Goal: Transaction & Acquisition: Subscribe to service/newsletter

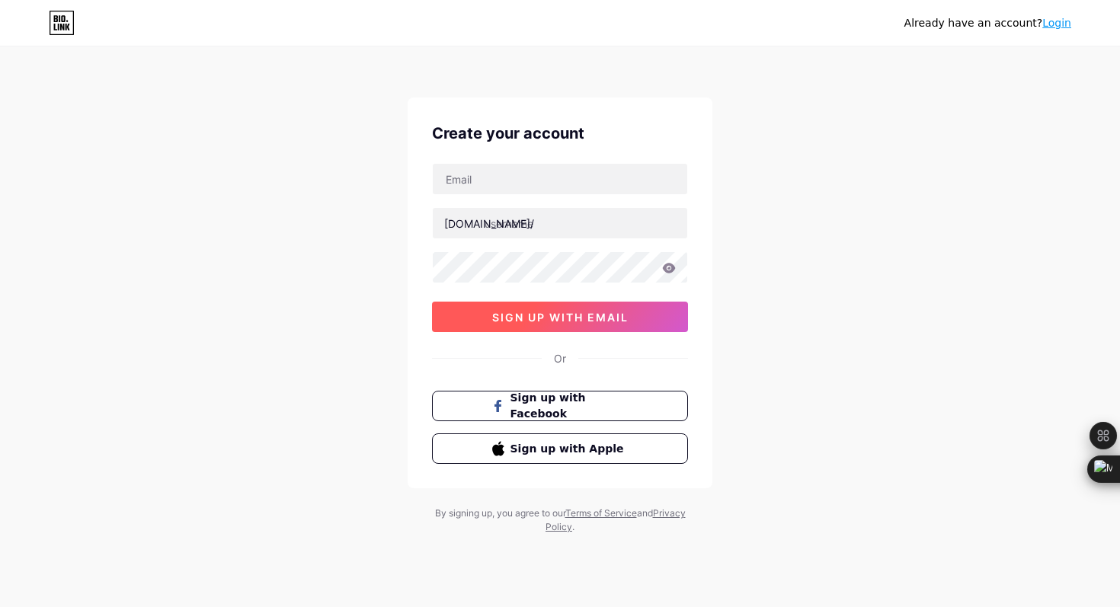
click at [572, 319] on span "sign up with email" at bounding box center [560, 317] width 136 height 13
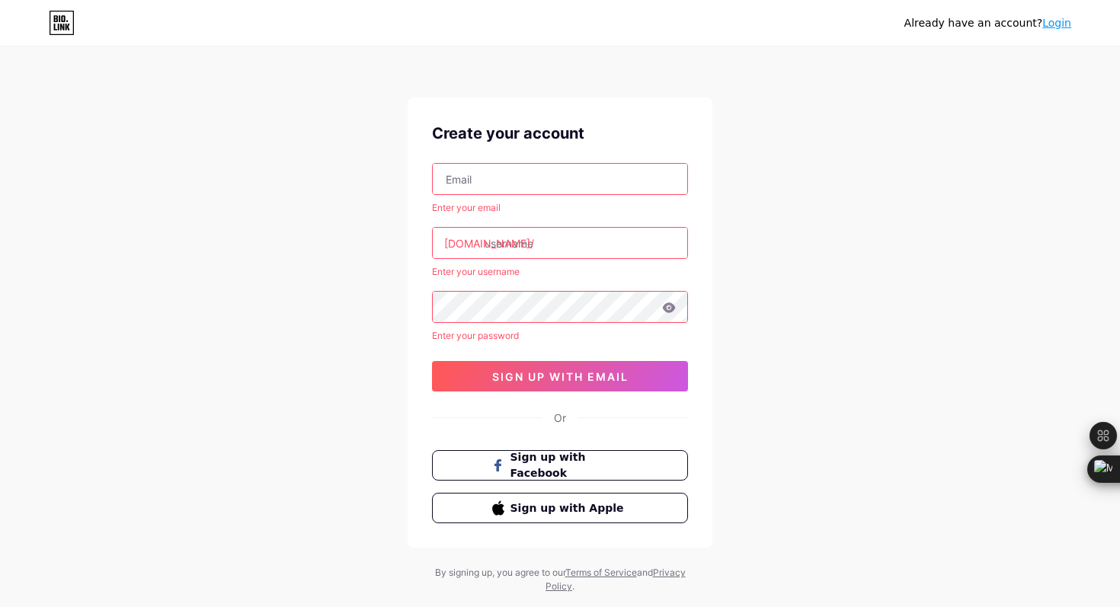
click at [521, 168] on input "text" at bounding box center [560, 179] width 255 height 30
type input "[DOMAIN_NAME][EMAIL_ADDRESS][DOMAIN_NAME]"
click at [532, 246] on input "text" at bounding box center [560, 243] width 255 height 30
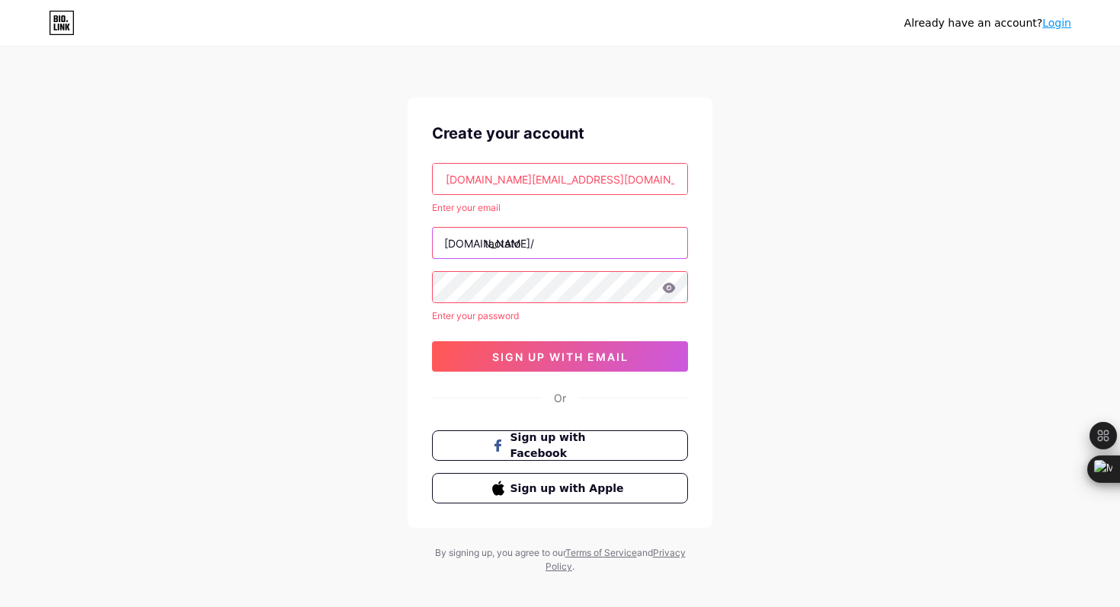
type input "taotato"
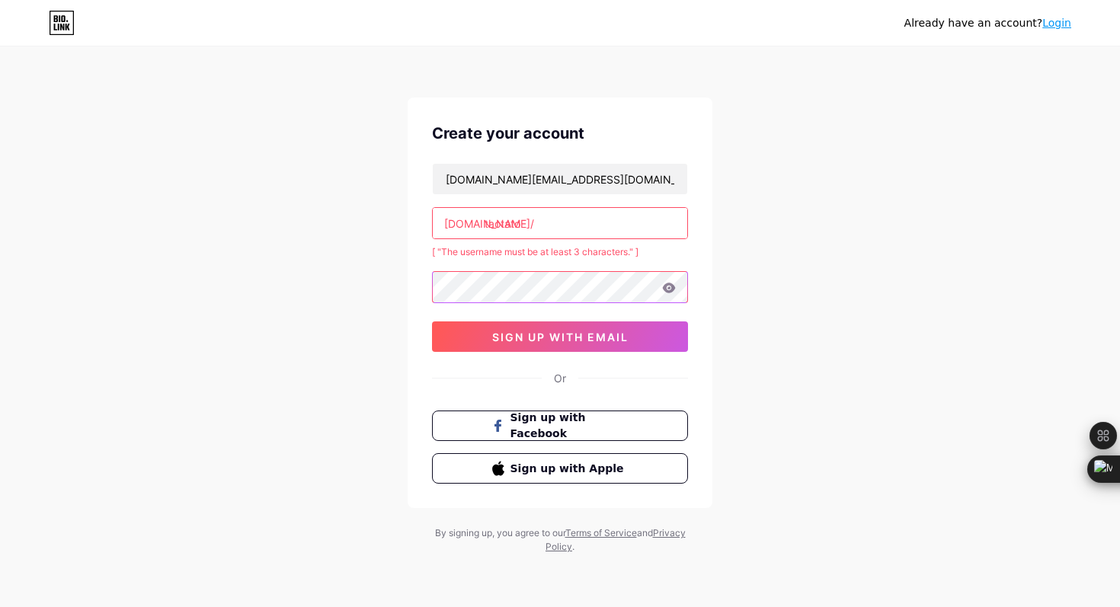
click at [499, 300] on div "[DOMAIN_NAME][EMAIL_ADDRESS][DOMAIN_NAME] [DOMAIN_NAME]/ taotato [ "The usernam…" at bounding box center [560, 257] width 256 height 189
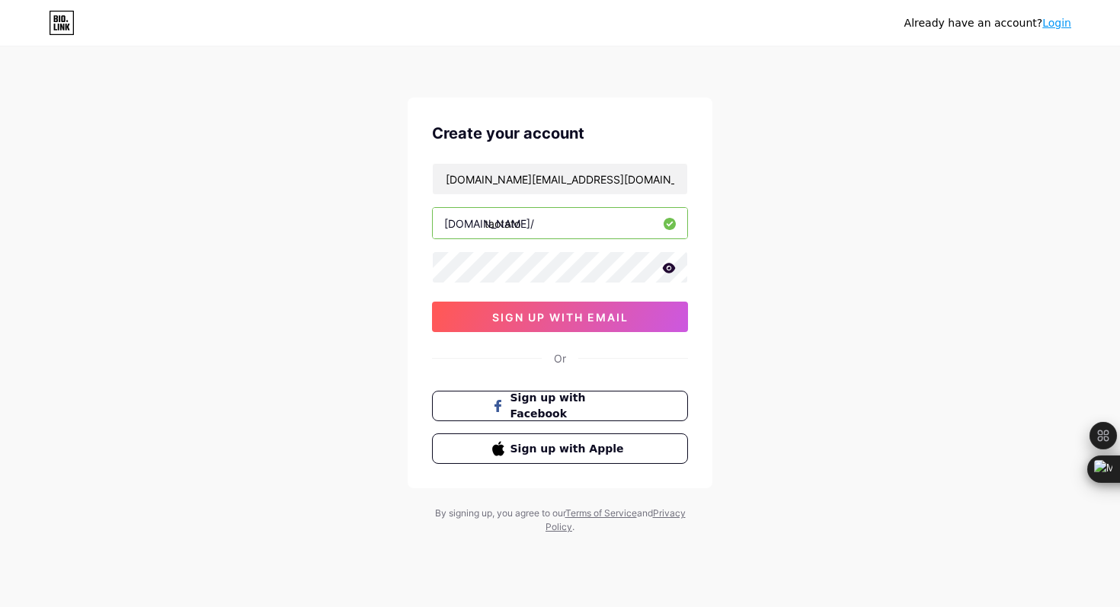
click at [674, 268] on icon at bounding box center [669, 268] width 13 height 10
click at [593, 318] on span "sign up with email" at bounding box center [560, 317] width 136 height 13
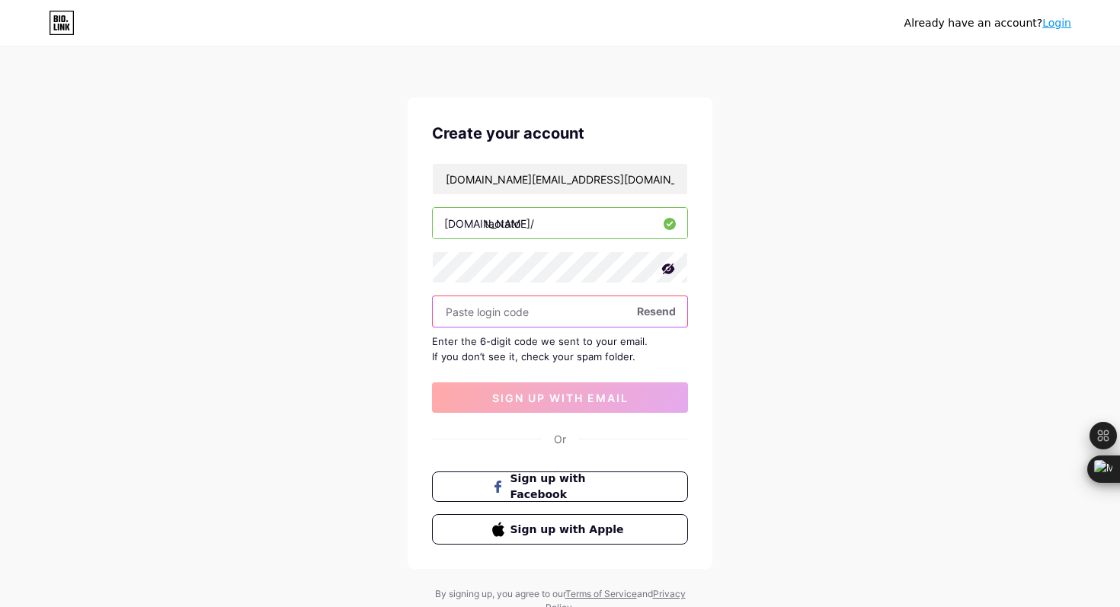
click at [592, 315] on input "text" at bounding box center [560, 311] width 255 height 30
click at [481, 317] on input "text" at bounding box center [560, 311] width 255 height 30
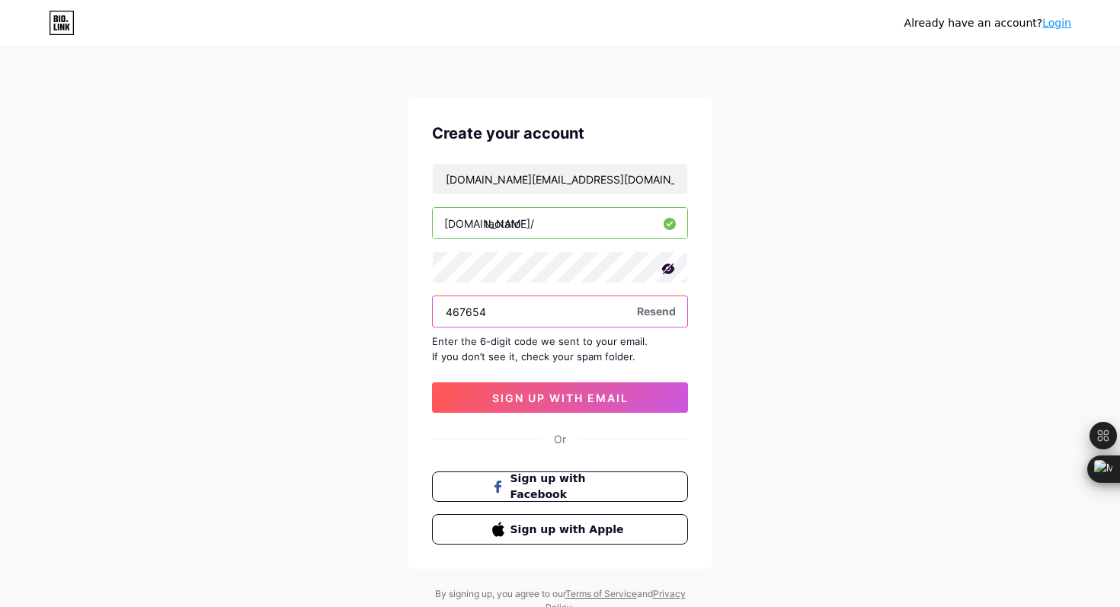
type input "467654"
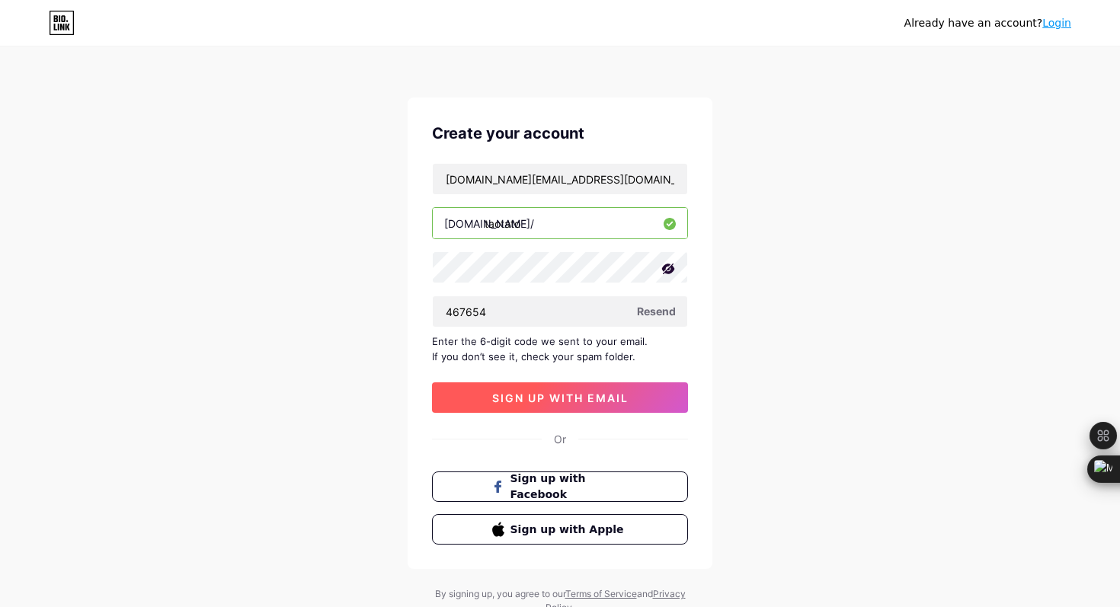
click at [515, 399] on span "sign up with email" at bounding box center [560, 398] width 136 height 13
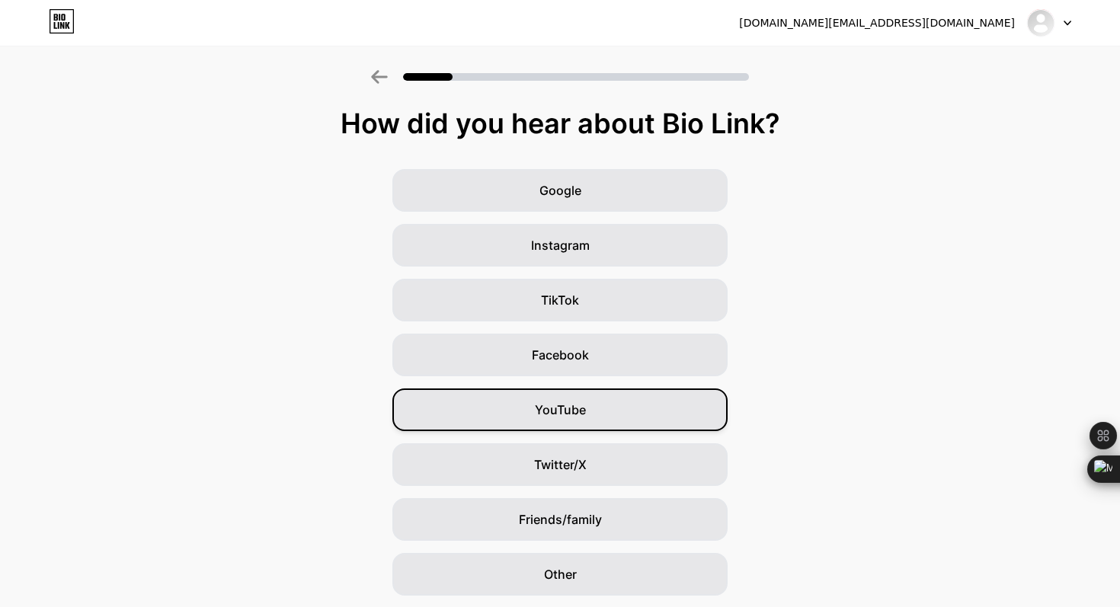
scroll to position [50, 0]
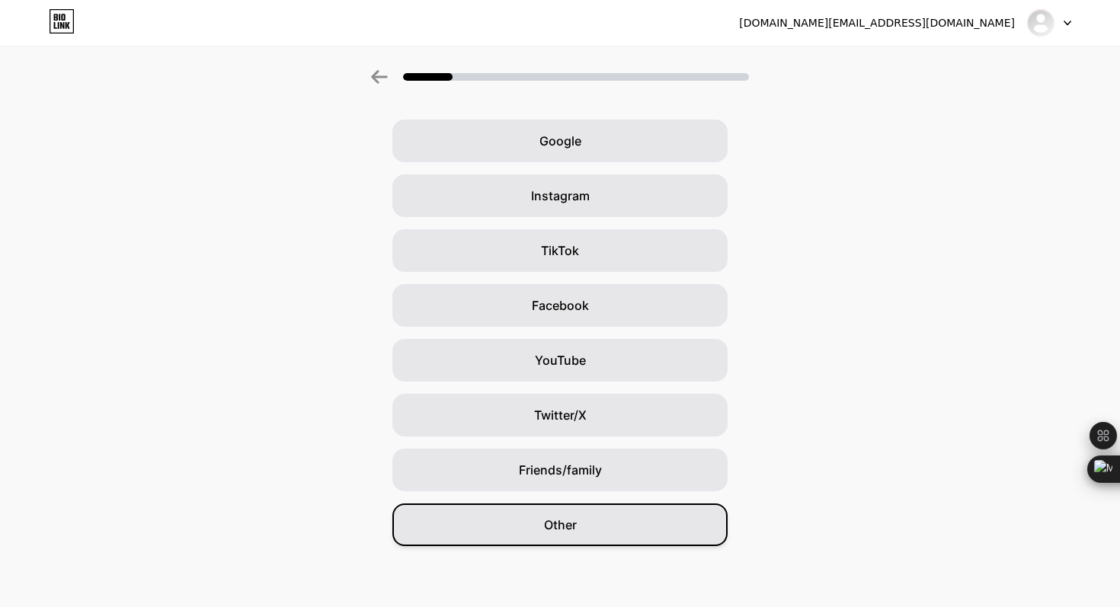
click at [577, 531] on div "Other" at bounding box center [560, 525] width 335 height 43
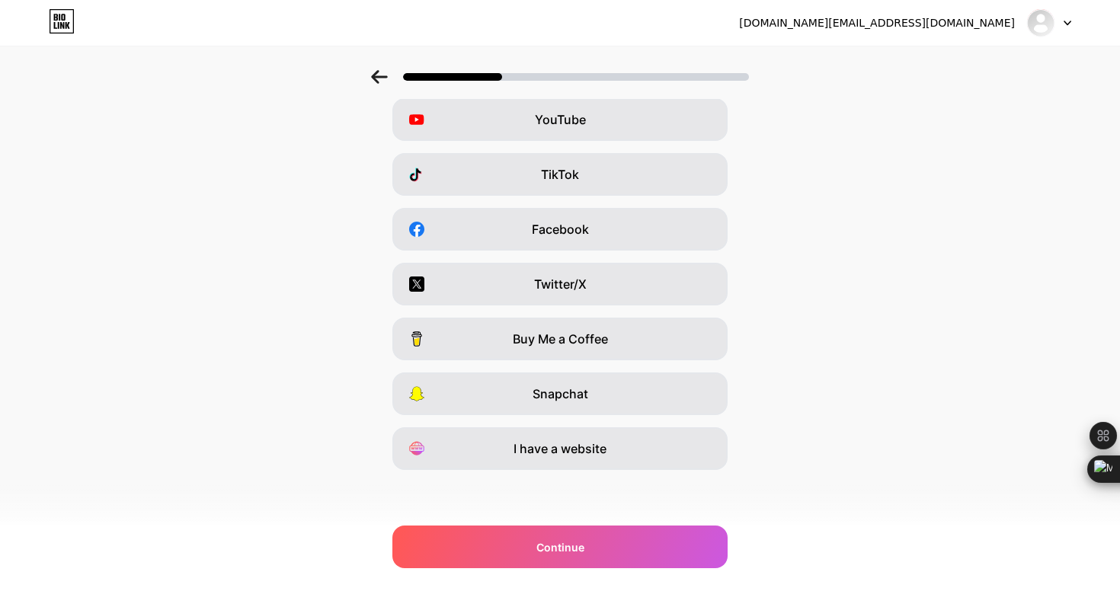
scroll to position [0, 0]
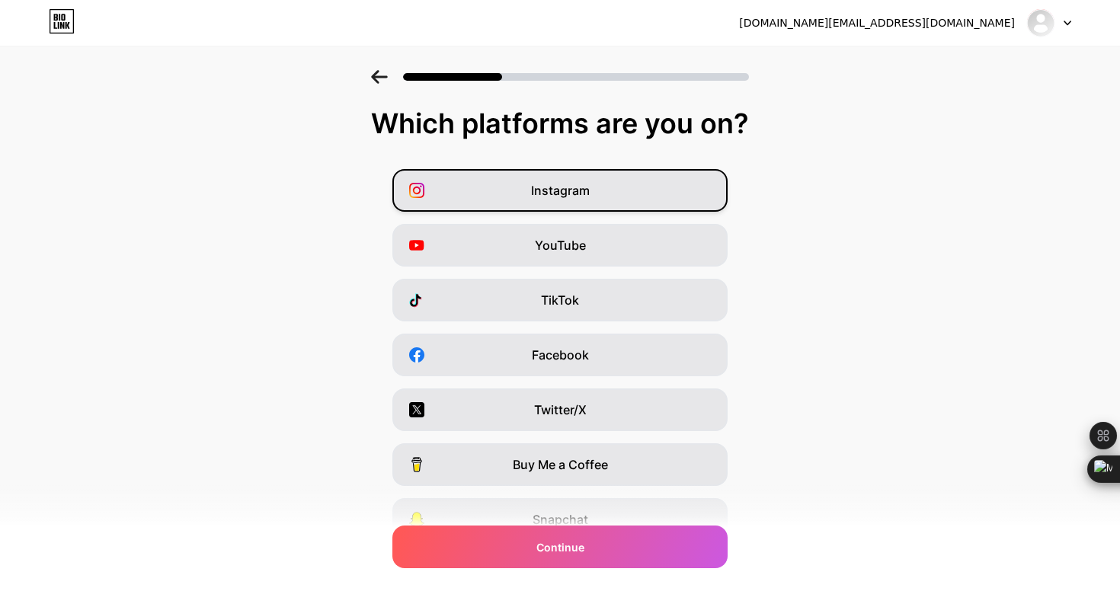
click at [588, 198] on span "Instagram" at bounding box center [560, 190] width 59 height 18
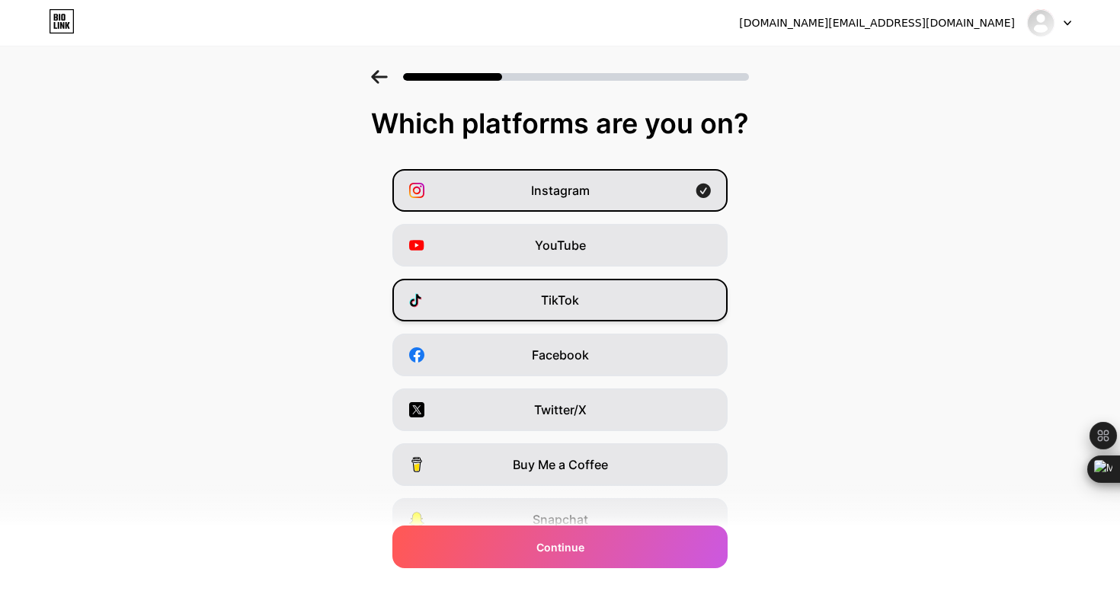
click at [576, 294] on span "TikTok" at bounding box center [560, 300] width 38 height 18
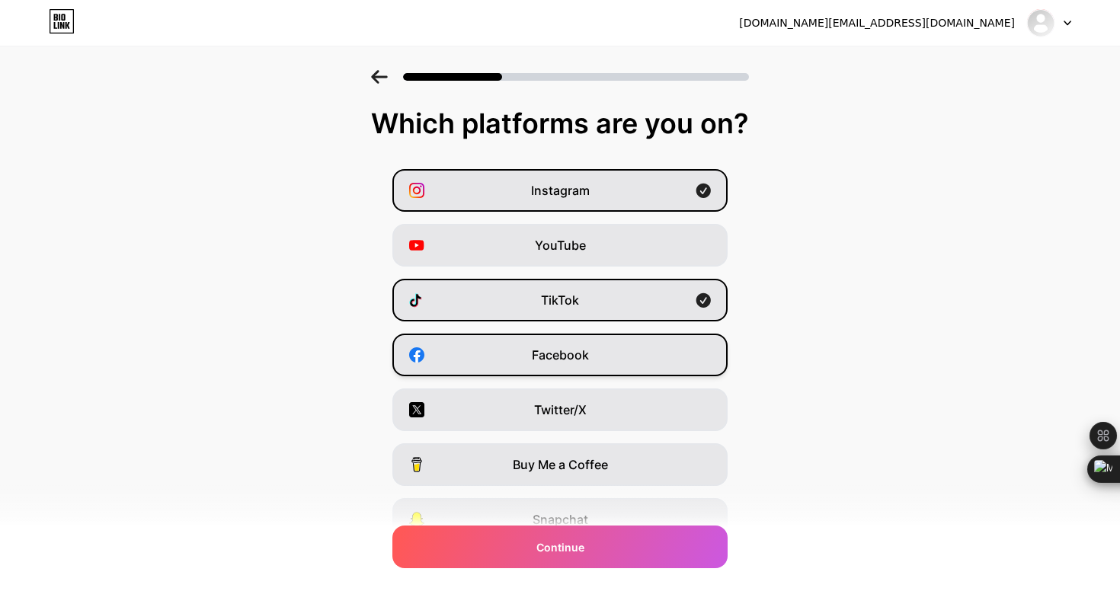
click at [577, 365] on div "Facebook" at bounding box center [560, 355] width 335 height 43
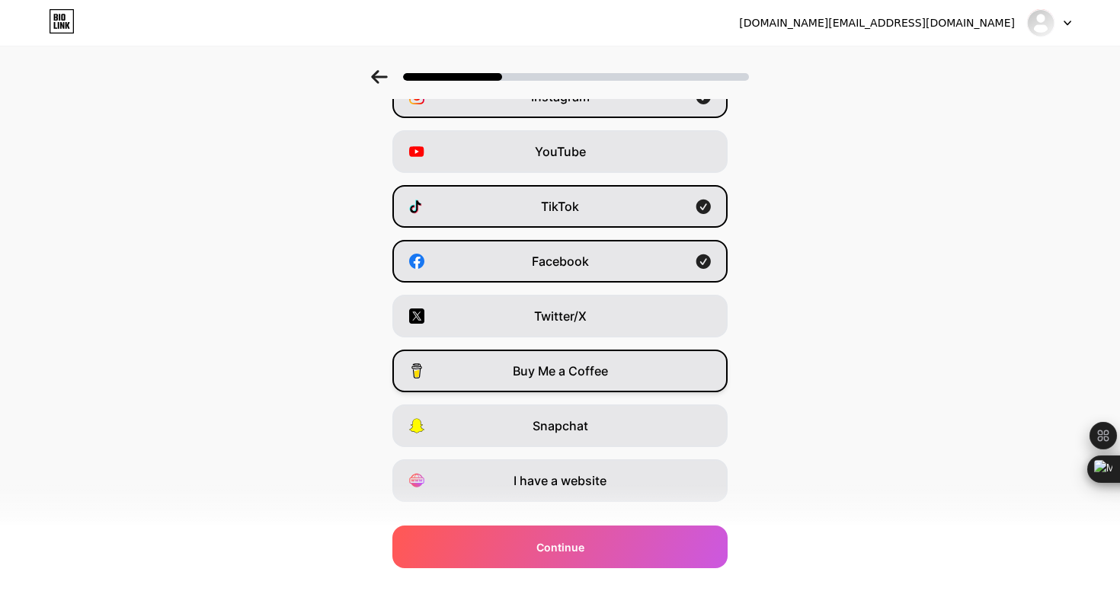
scroll to position [118, 0]
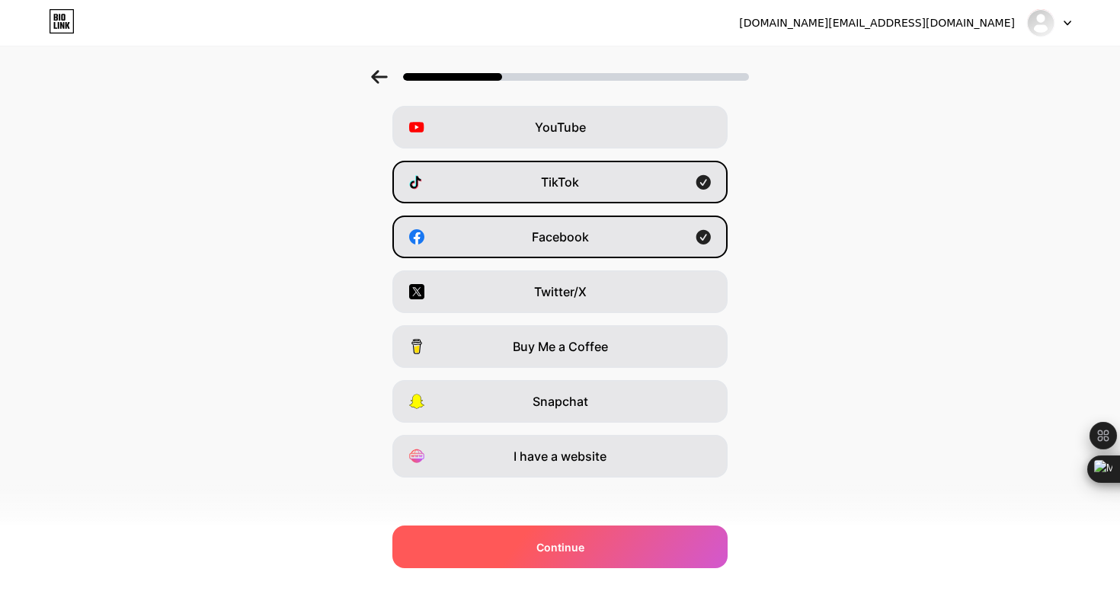
click at [562, 549] on span "Continue" at bounding box center [561, 548] width 48 height 16
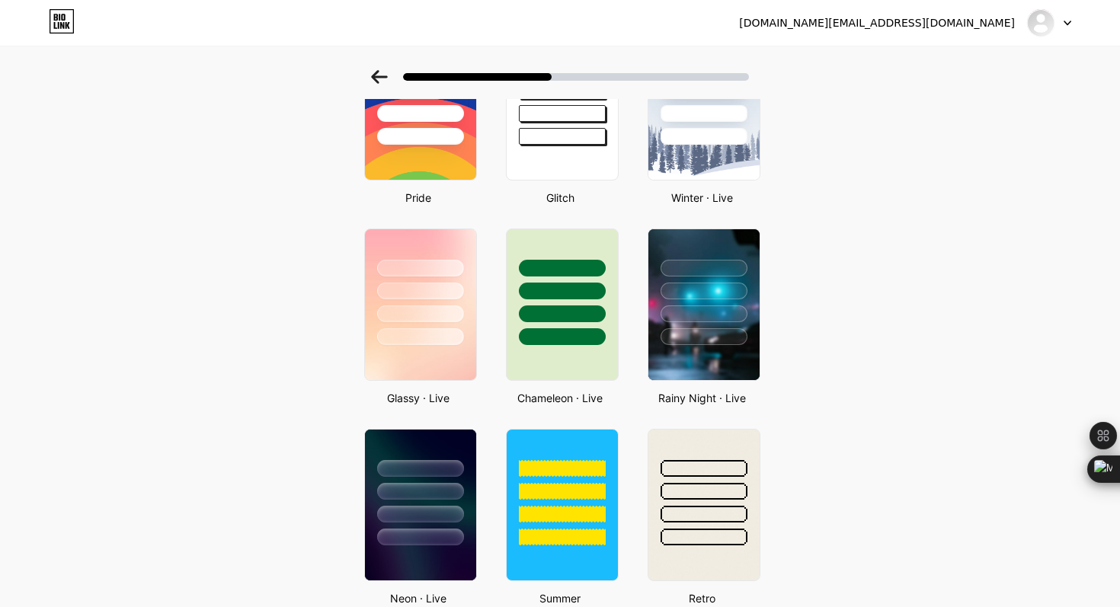
scroll to position [0, 0]
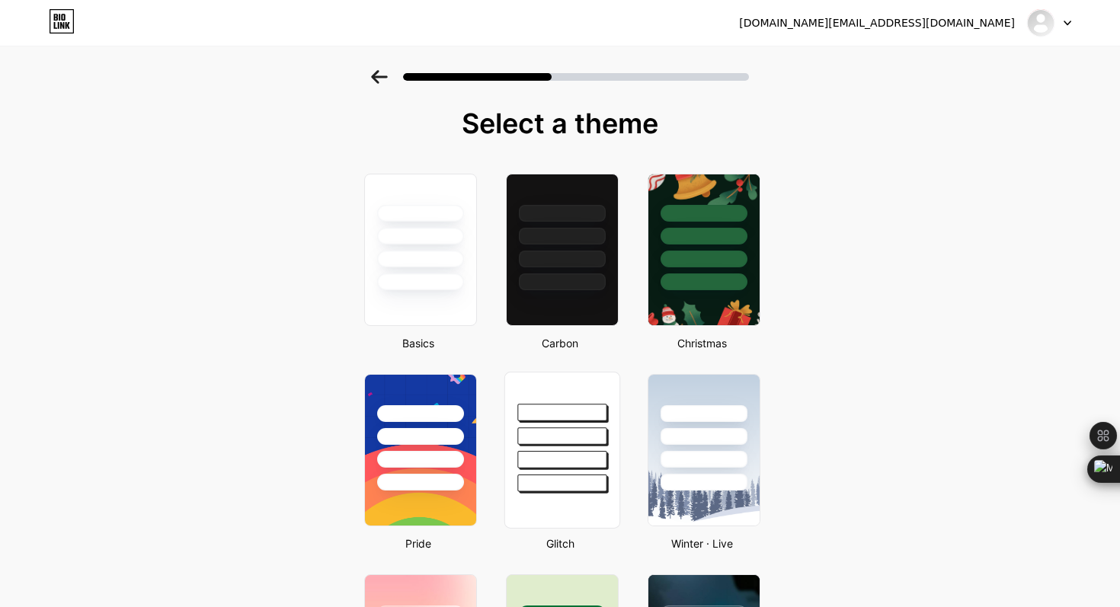
click at [557, 463] on div at bounding box center [561, 460] width 89 height 18
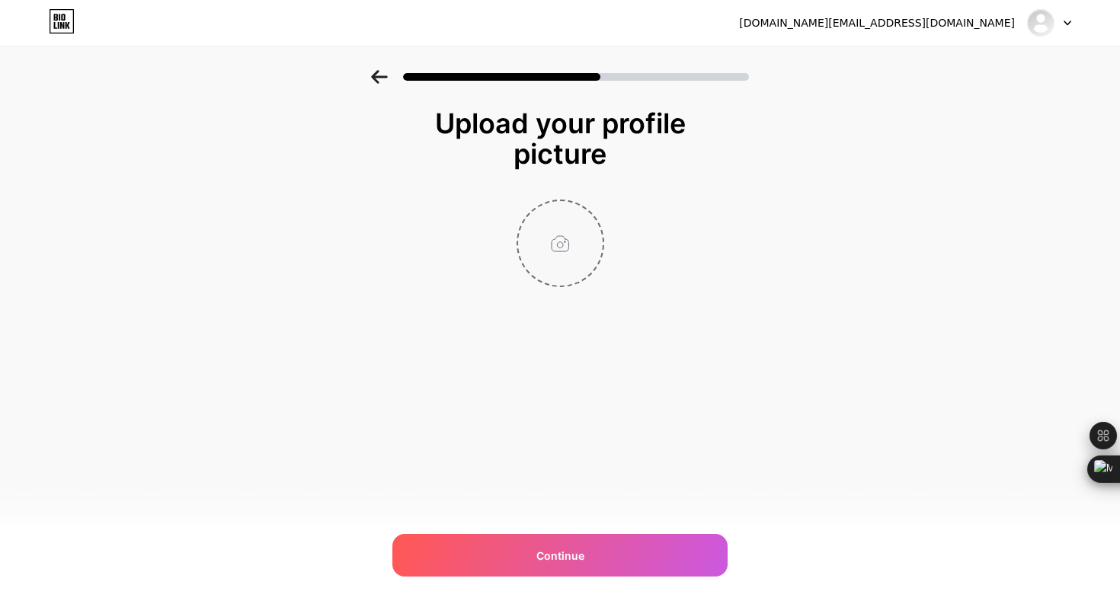
click at [557, 252] on input "file" at bounding box center [560, 243] width 85 height 85
type input "C:\fakepath\5eaccb25ef5bf7d8a6bb6980432fdf2c.jpg"
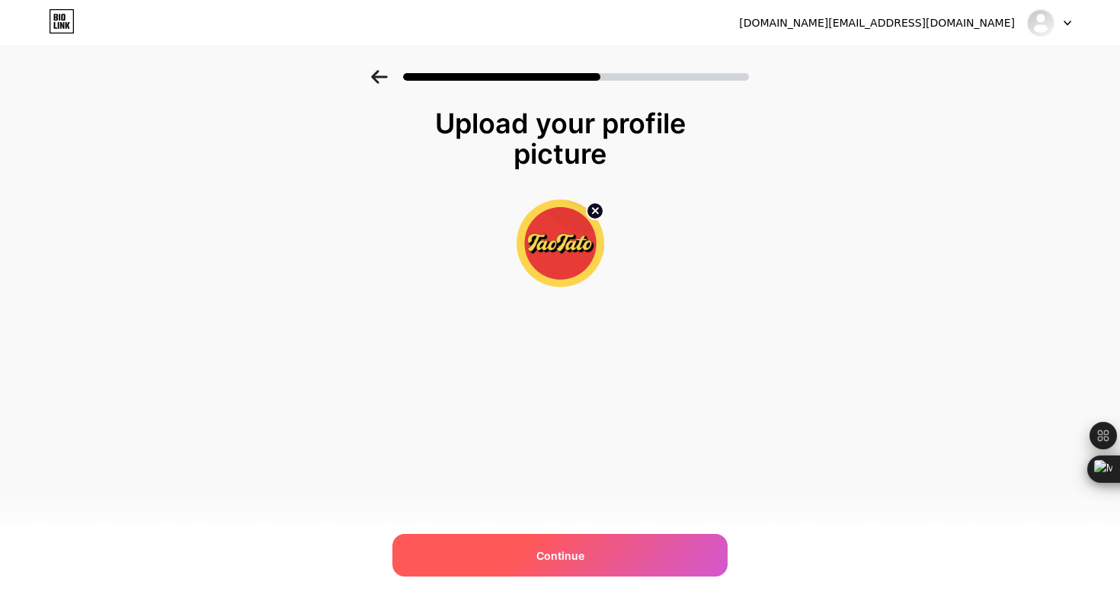
click at [555, 562] on span "Continue" at bounding box center [561, 556] width 48 height 16
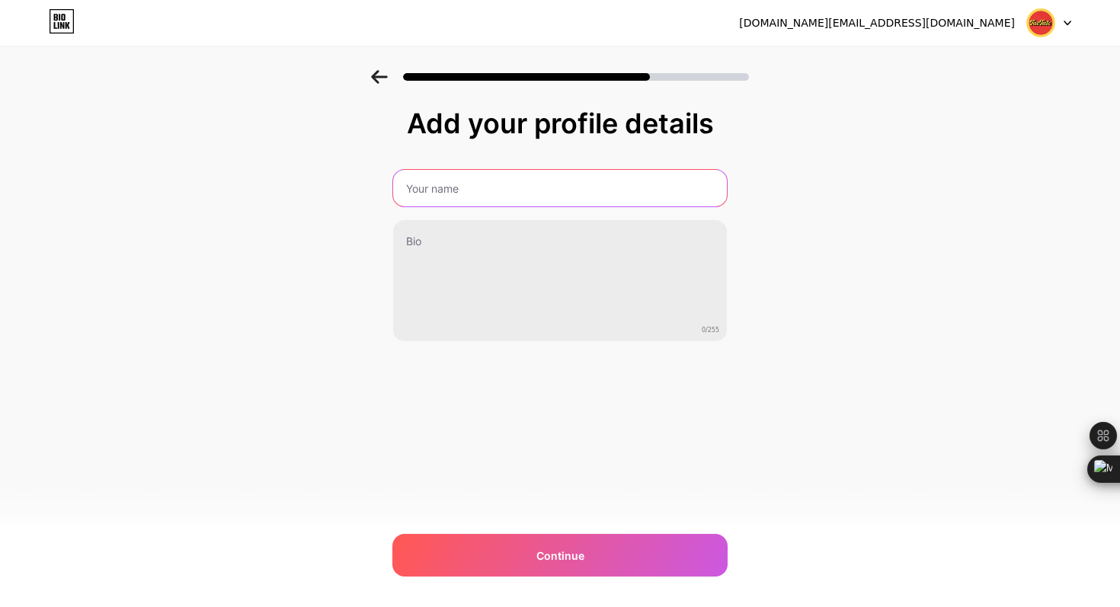
click at [506, 194] on input "text" at bounding box center [560, 188] width 334 height 37
type input "T"
type input "A"
type input "T"
type input "A"
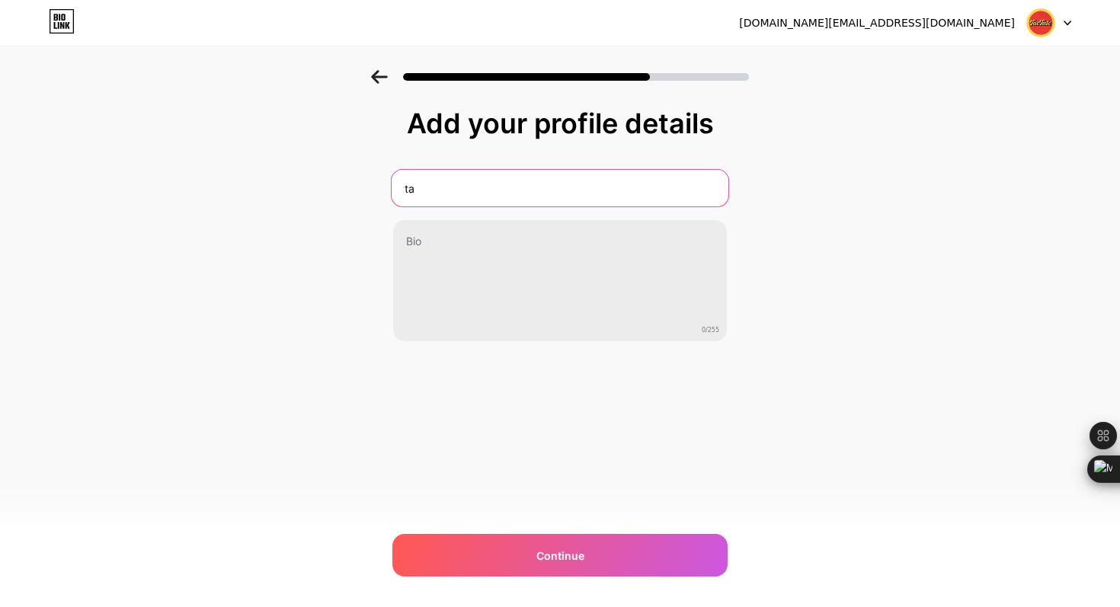
type input "t"
type input "Taotato"
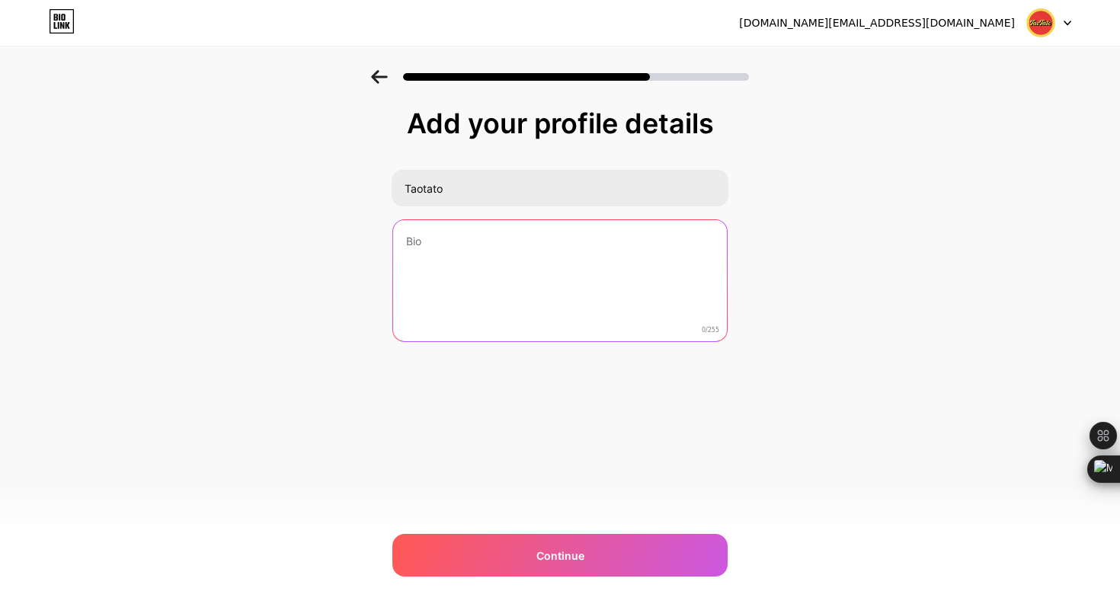
click at [559, 268] on textarea at bounding box center [560, 281] width 334 height 123
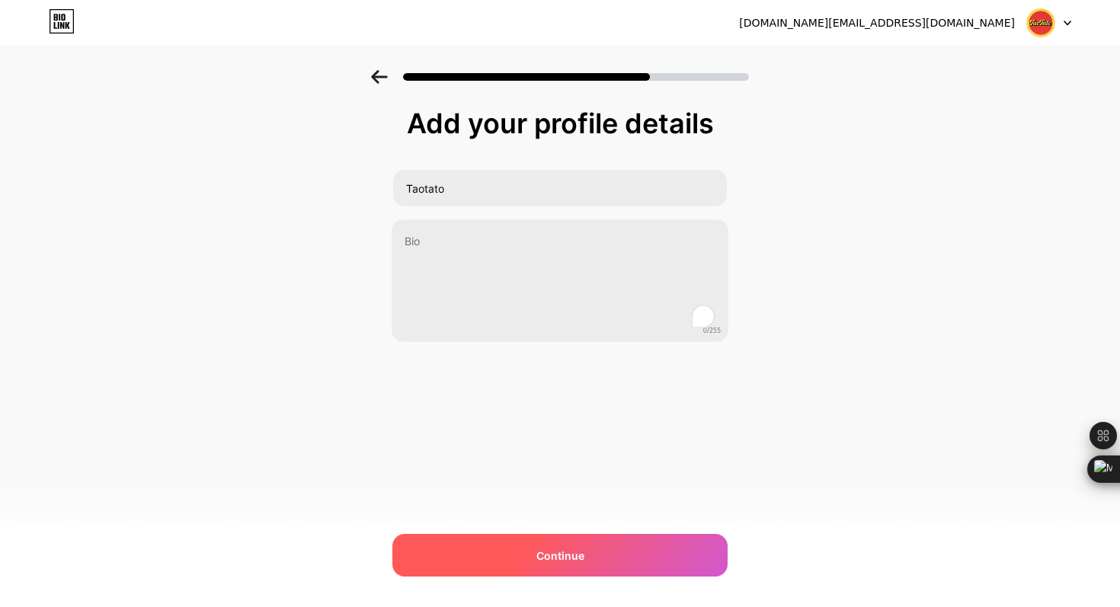
click at [562, 554] on span "Continue" at bounding box center [561, 556] width 48 height 16
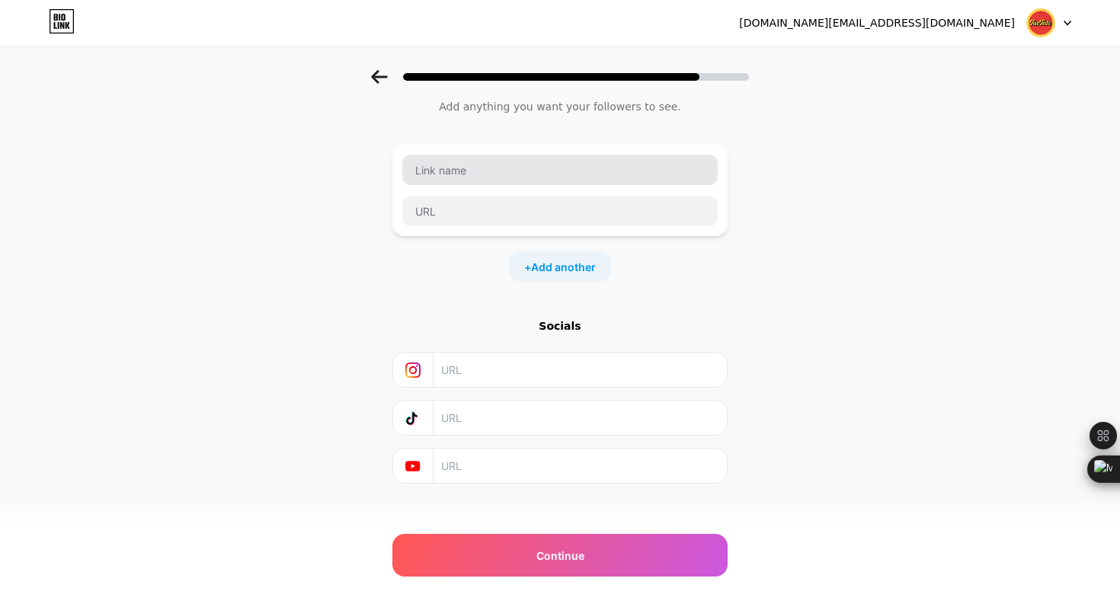
scroll to position [59, 0]
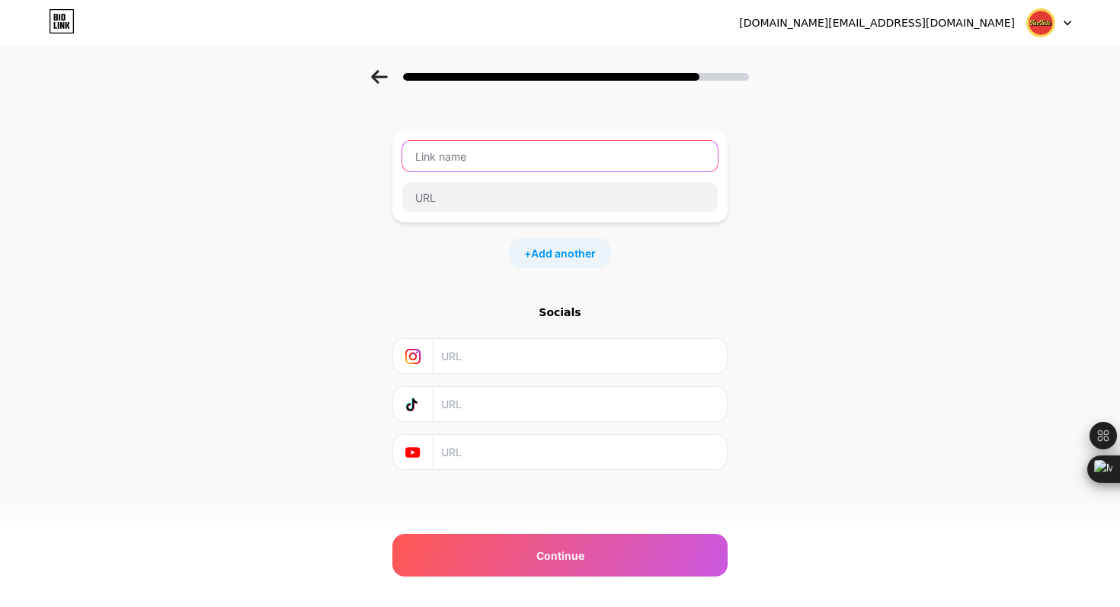
click at [514, 155] on input "text" at bounding box center [560, 156] width 316 height 30
type input "Online Ordering"
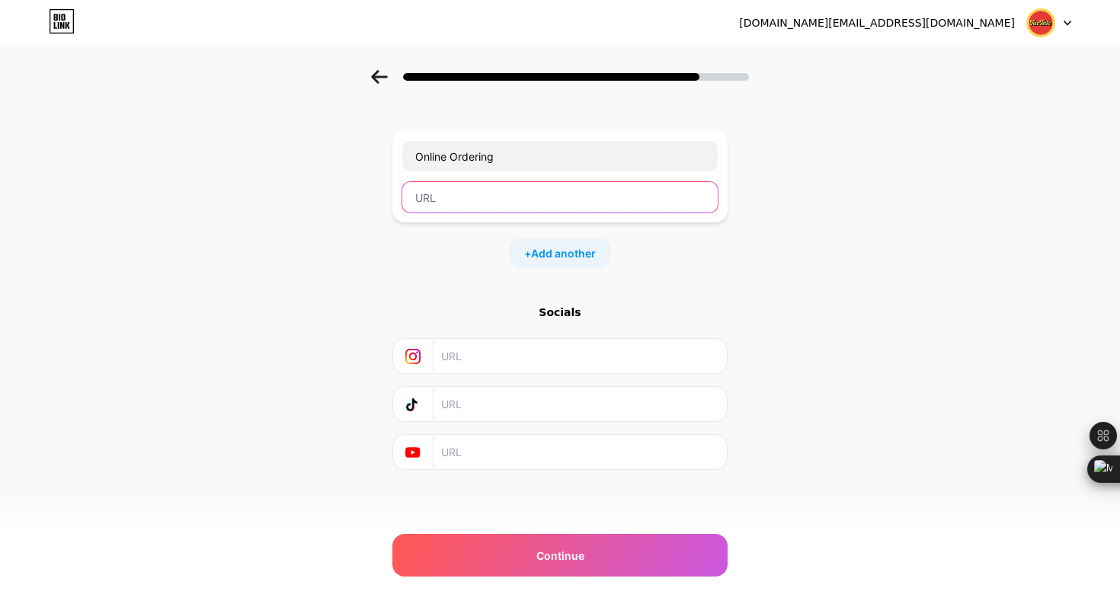
click at [525, 203] on input "text" at bounding box center [560, 197] width 316 height 30
click at [439, 196] on input "text" at bounding box center [560, 197] width 316 height 30
paste input "[URL][DOMAIN_NAME]"
type input "[URL][DOMAIN_NAME]"
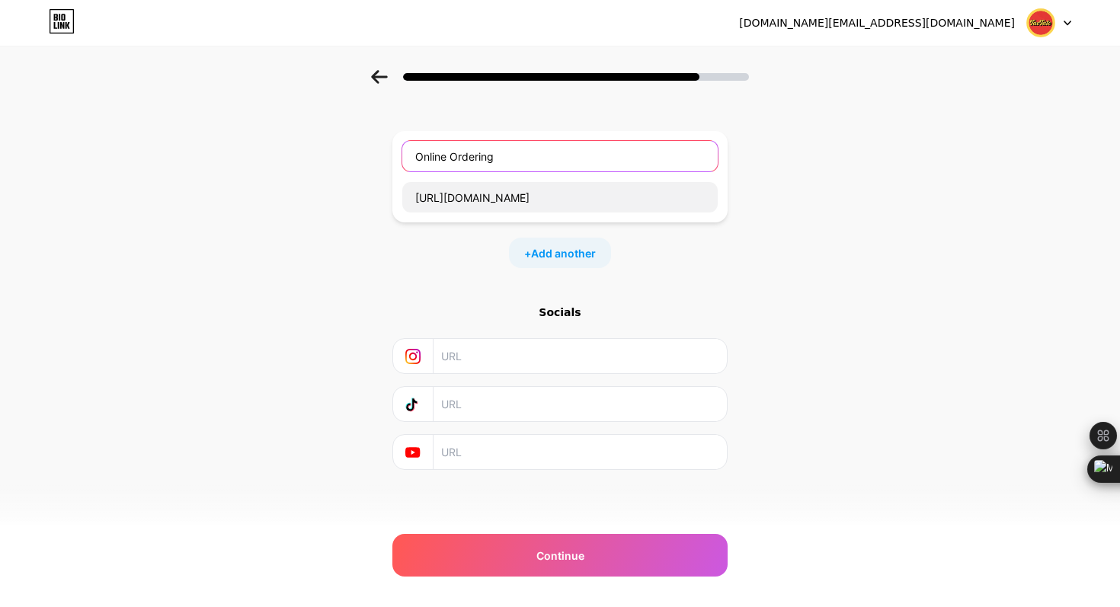
click at [475, 153] on input "Online Ordering" at bounding box center [560, 156] width 316 height 30
drag, startPoint x: 477, startPoint y: 153, endPoint x: 559, endPoint y: 155, distance: 81.6
click at [559, 155] on input "Online Ordering" at bounding box center [560, 156] width 316 height 30
type input "Online Order"
click at [467, 352] on input "text" at bounding box center [579, 356] width 277 height 34
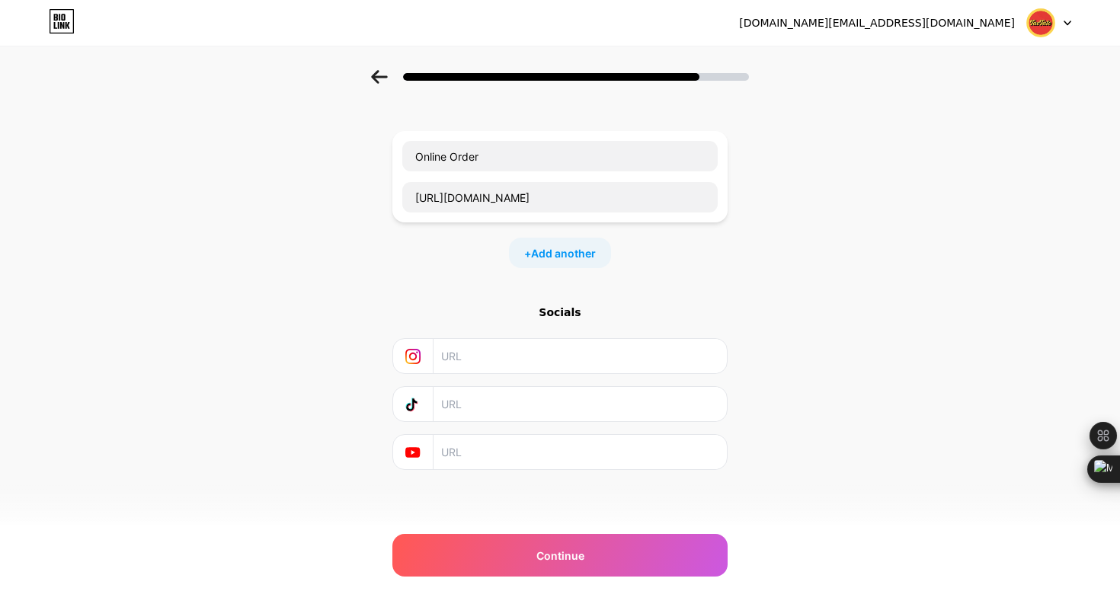
paste input "[URL][DOMAIN_NAME][DOMAIN_NAME]"
type input "[URL][DOMAIN_NAME][DOMAIN_NAME]"
click at [654, 415] on input "text" at bounding box center [579, 404] width 277 height 34
click at [590, 457] on input "text" at bounding box center [579, 452] width 277 height 34
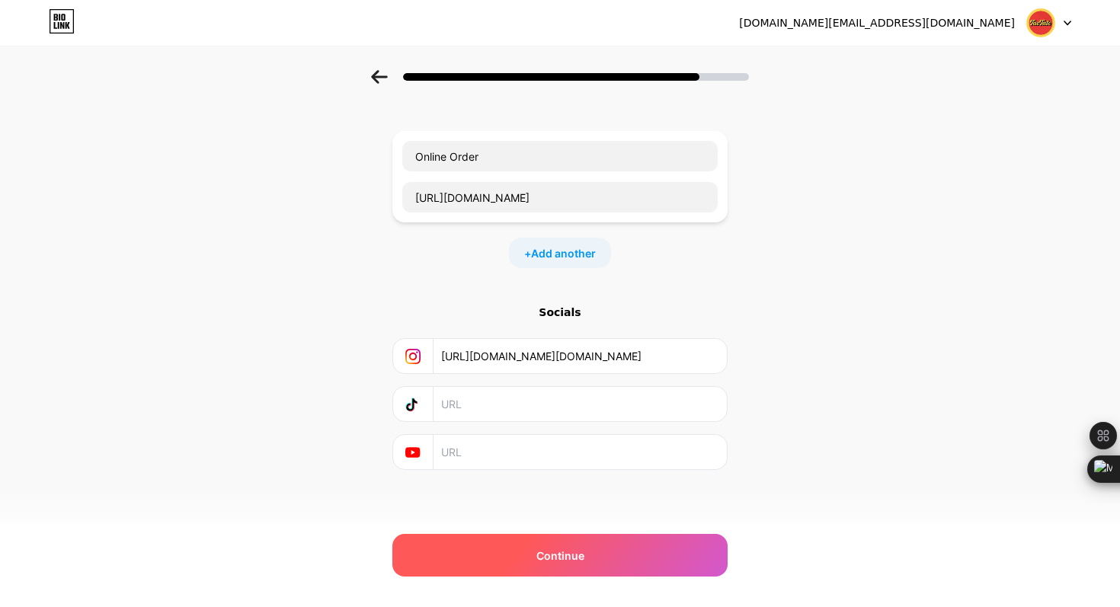
click at [579, 538] on div "Continue" at bounding box center [560, 555] width 335 height 43
click at [569, 550] on span "Continue" at bounding box center [561, 556] width 48 height 16
click at [520, 562] on div "Continue" at bounding box center [560, 555] width 335 height 43
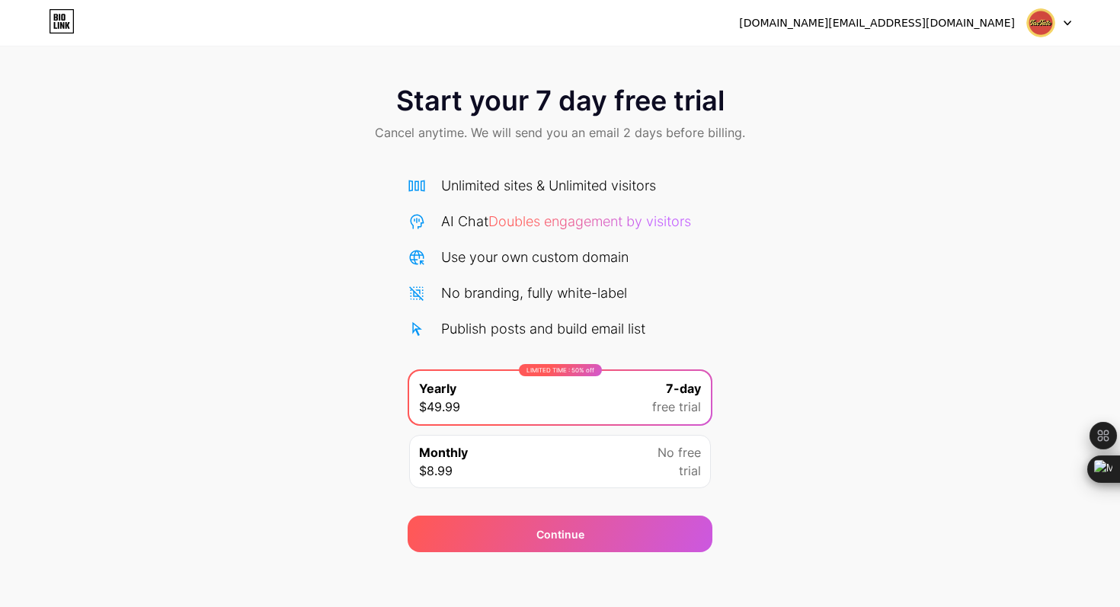
scroll to position [6, 0]
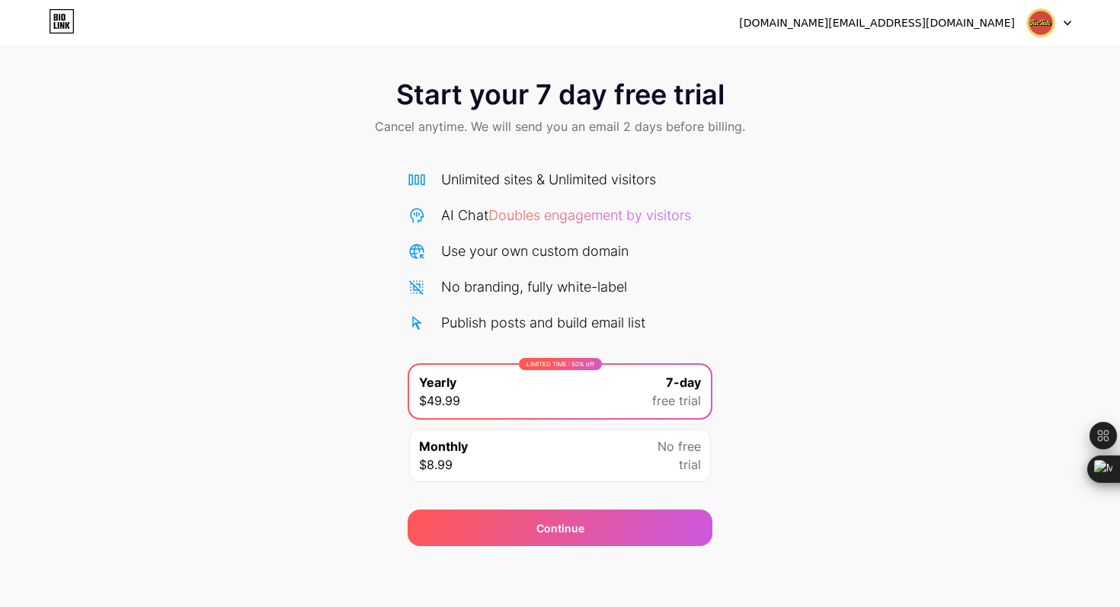
click at [579, 467] on div "Monthly $8.99 No free trial" at bounding box center [560, 455] width 302 height 53
